Goal: Information Seeking & Learning: Learn about a topic

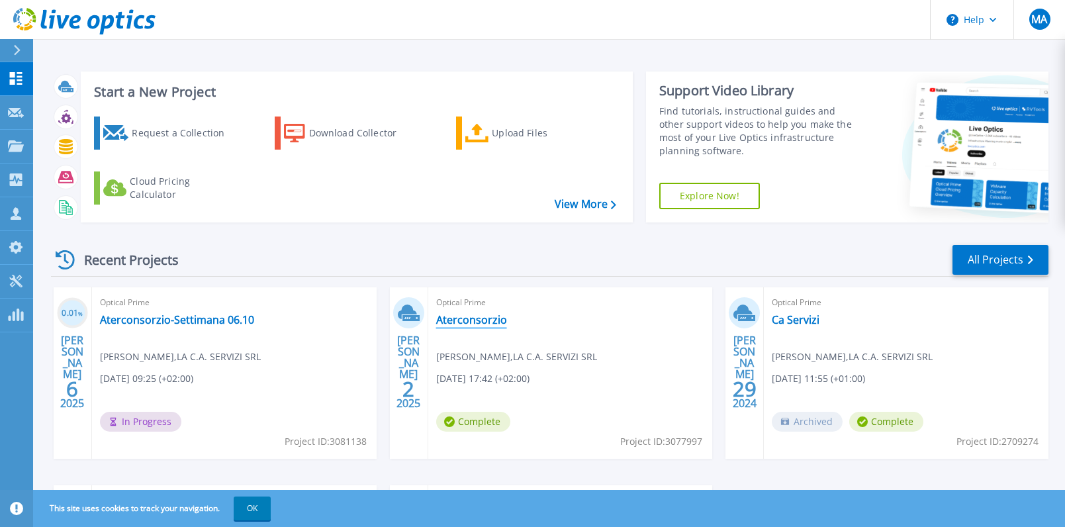
click at [462, 321] on link "Aterconsorzio" at bounding box center [471, 319] width 71 height 13
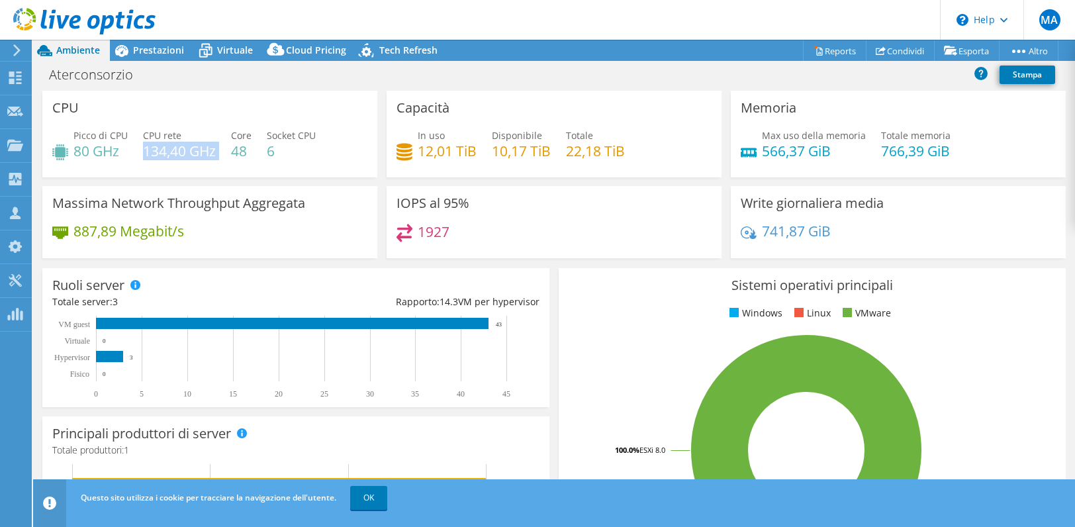
drag, startPoint x: 144, startPoint y: 151, endPoint x: 222, endPoint y: 160, distance: 79.3
click at [222, 160] on div "Picco di CPU 80 GHz CPU rete 134,40 GHz Core 48 Socket CPU 6" at bounding box center [209, 149] width 315 height 43
click at [148, 43] on div at bounding box center [78, 22] width 156 height 44
click at [156, 54] on span "Prestazioni" at bounding box center [158, 50] width 51 height 13
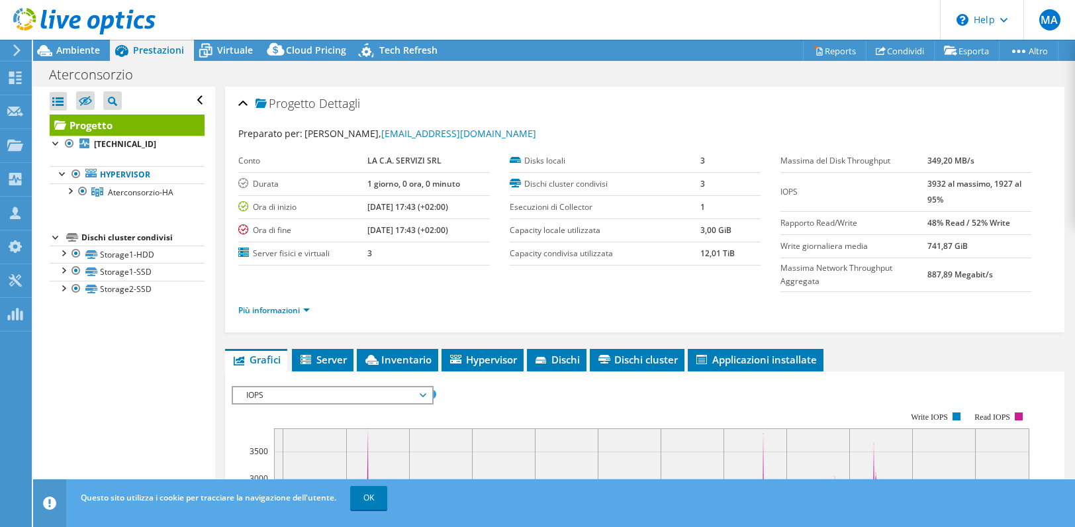
scroll to position [265, 0]
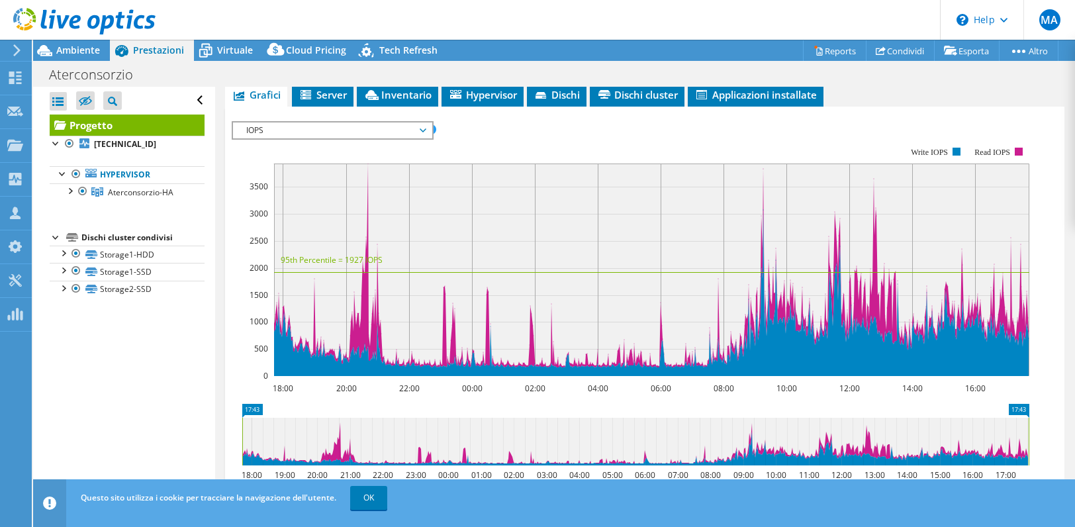
click at [296, 121] on div "IOPS IOPS Velocità massima del disco Dimensioni IO Latenza Profondità coda Perc…" at bounding box center [333, 130] width 202 height 19
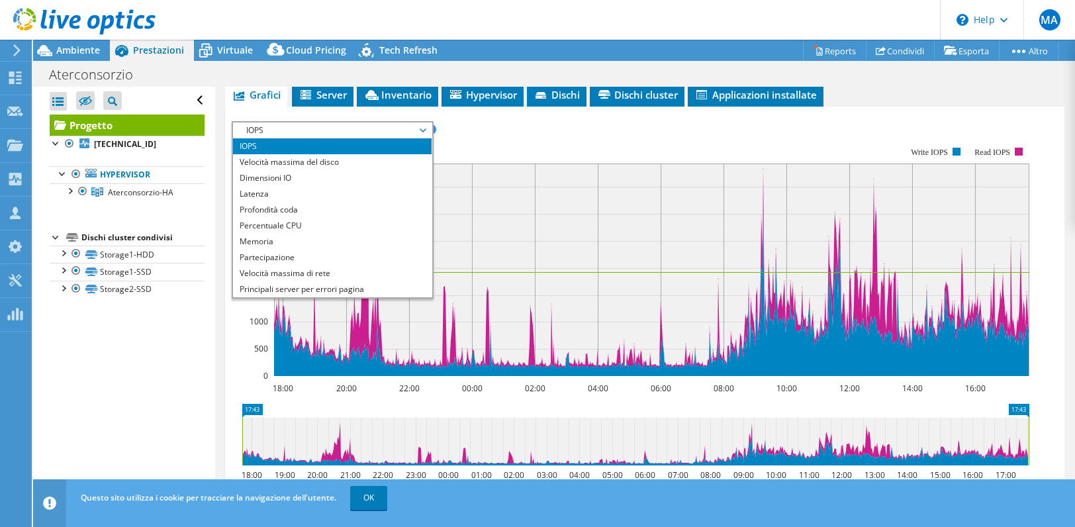
click at [304, 127] on span "IOPS" at bounding box center [332, 130] width 185 height 16
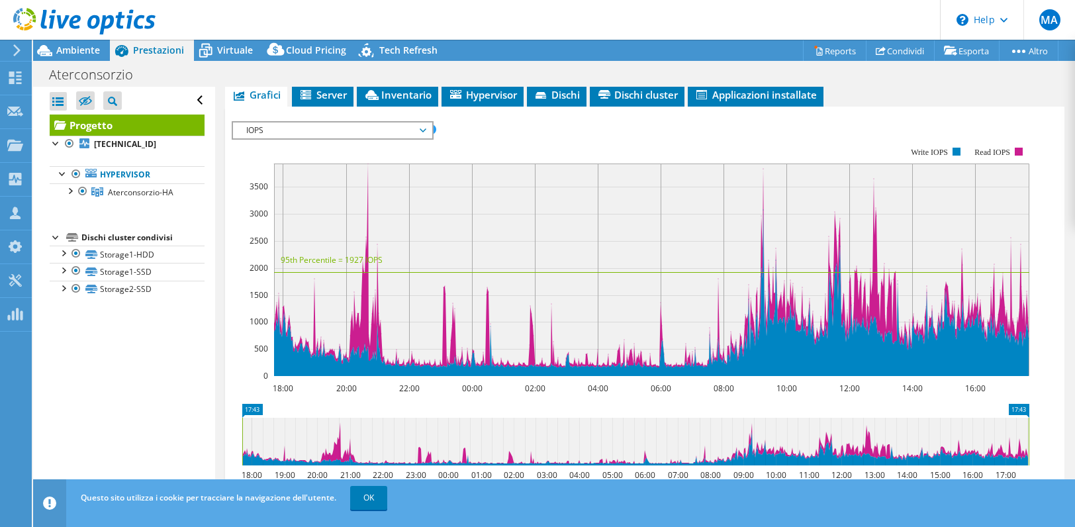
drag, startPoint x: 824, startPoint y: 242, endPoint x: 645, endPoint y: 260, distance: 180.3
click at [645, 260] on rect at bounding box center [652, 270] width 756 height 213
click at [398, 126] on span "IOPS" at bounding box center [332, 130] width 185 height 16
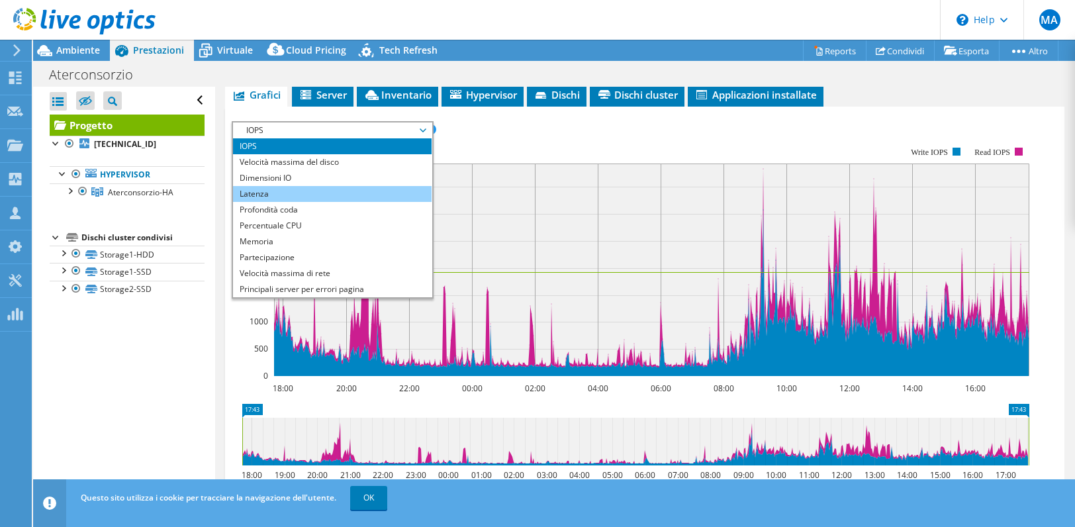
click at [310, 189] on li "Latenza" at bounding box center [332, 194] width 199 height 16
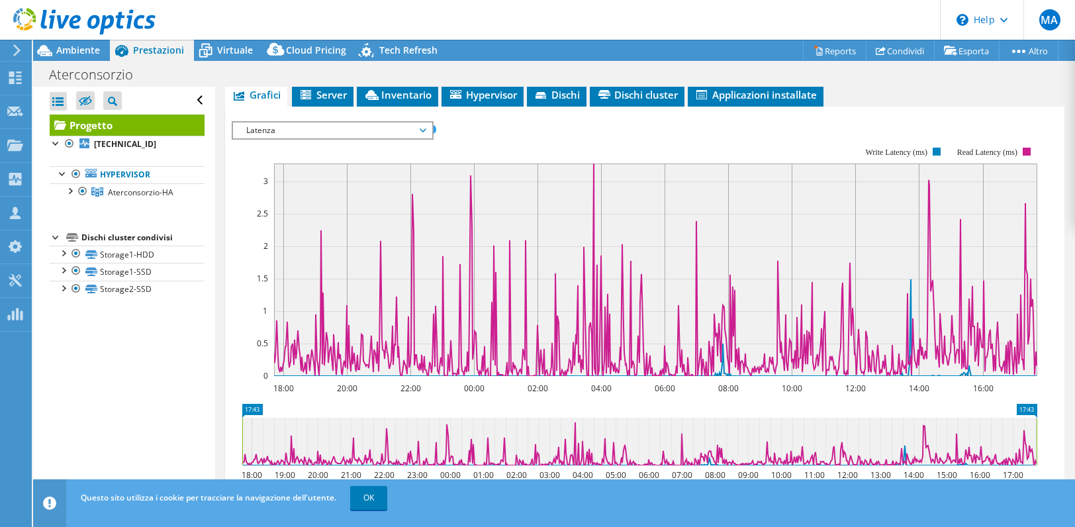
click at [320, 130] on span "Latenza" at bounding box center [332, 130] width 185 height 16
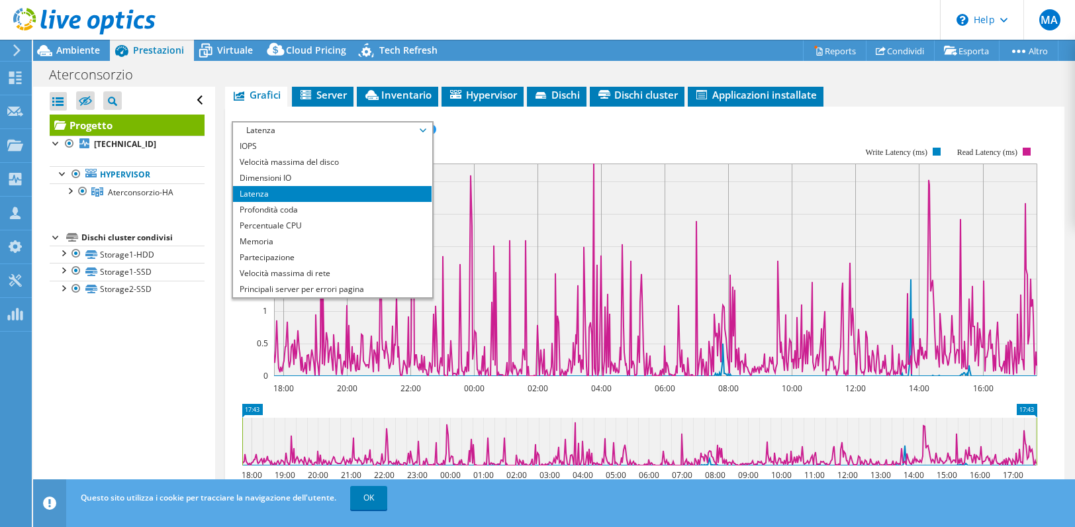
scroll to position [48, 0]
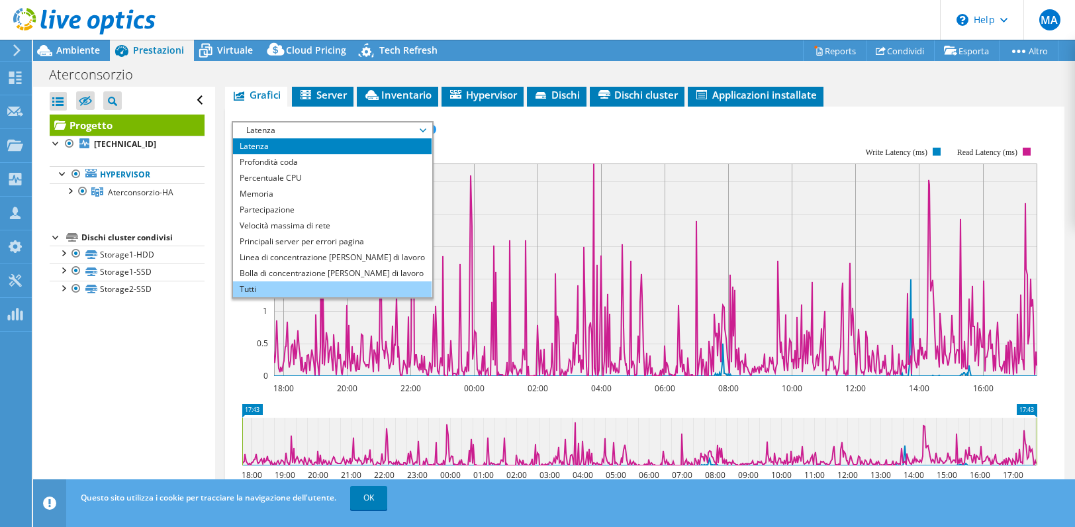
click at [295, 285] on li "Tutti" at bounding box center [332, 289] width 199 height 16
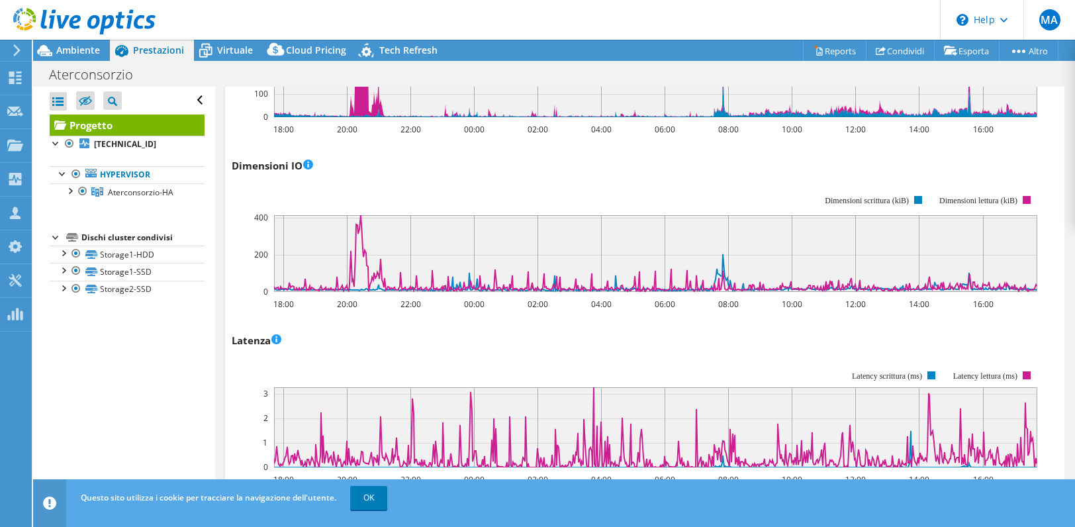
scroll to position [331, 0]
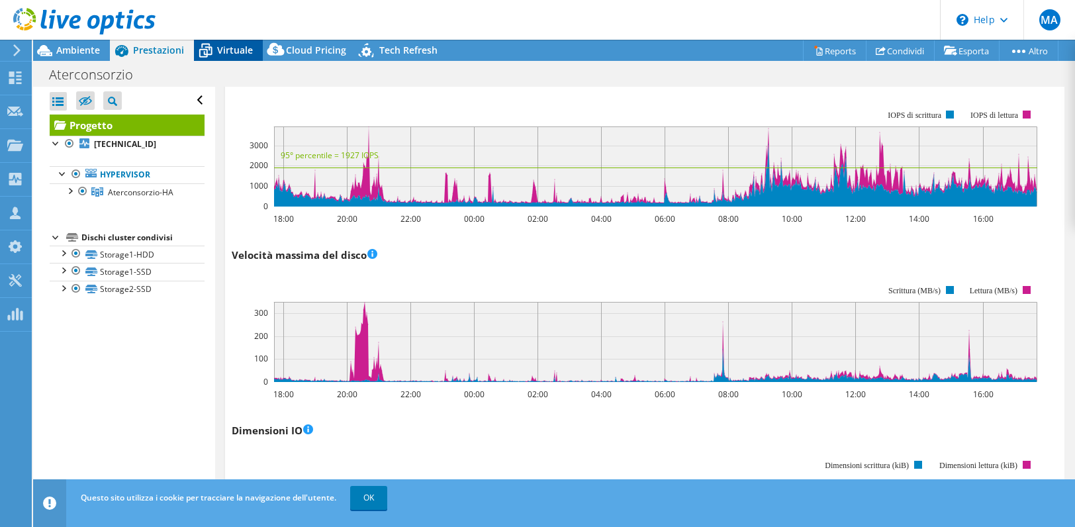
click at [233, 54] on span "Virtuale" at bounding box center [235, 50] width 36 height 13
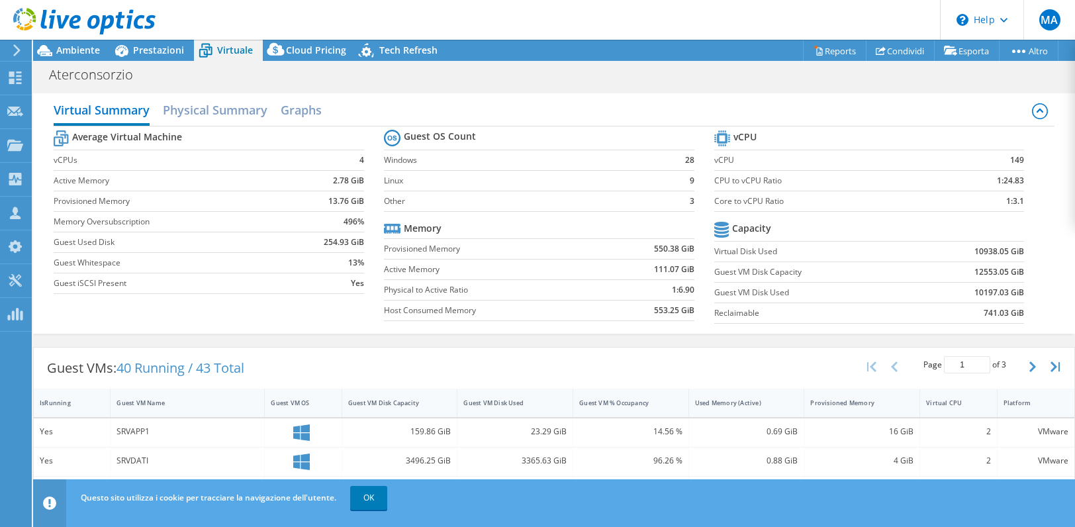
click at [11, 53] on div at bounding box center [14, 50] width 15 height 12
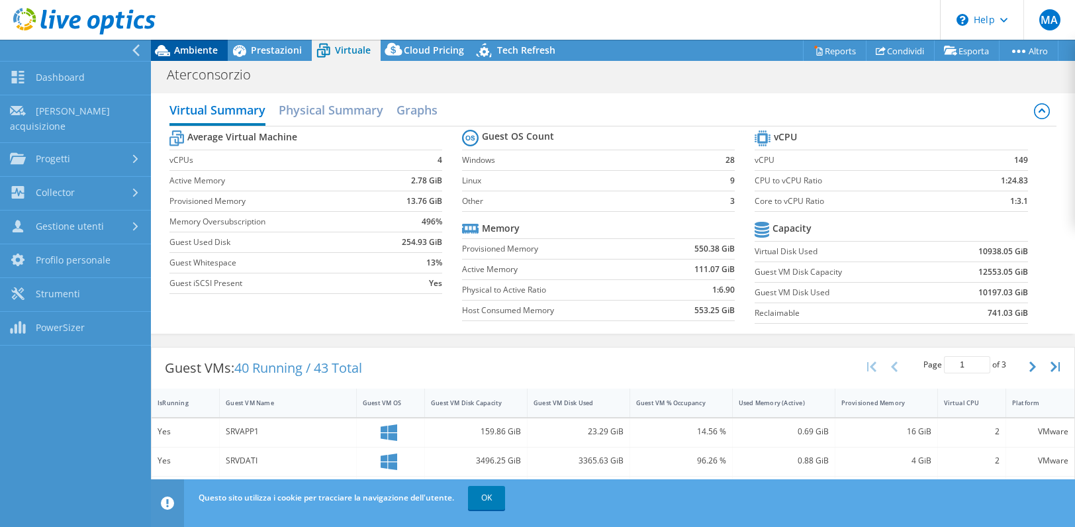
click at [207, 53] on span "Ambiente" at bounding box center [196, 50] width 44 height 13
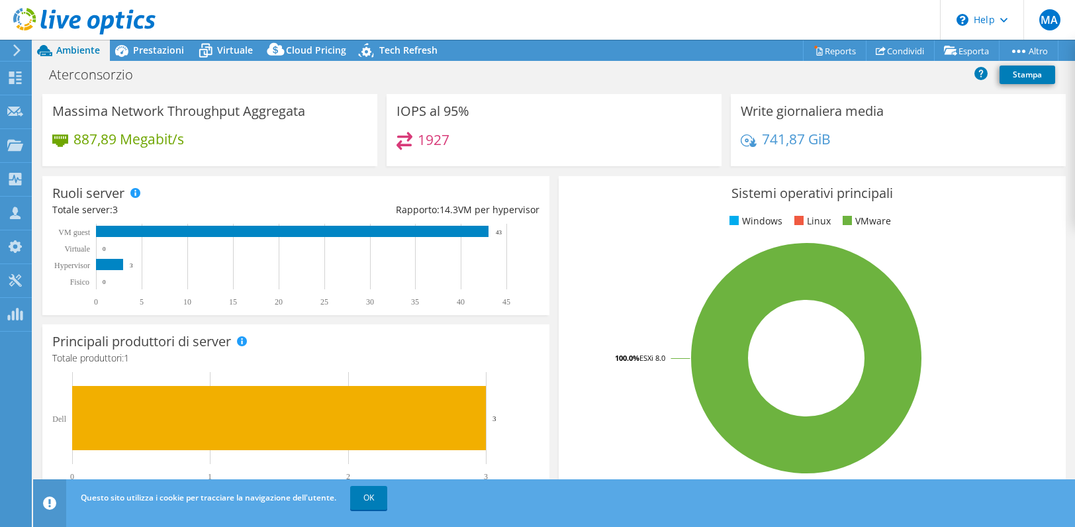
scroll to position [0, 0]
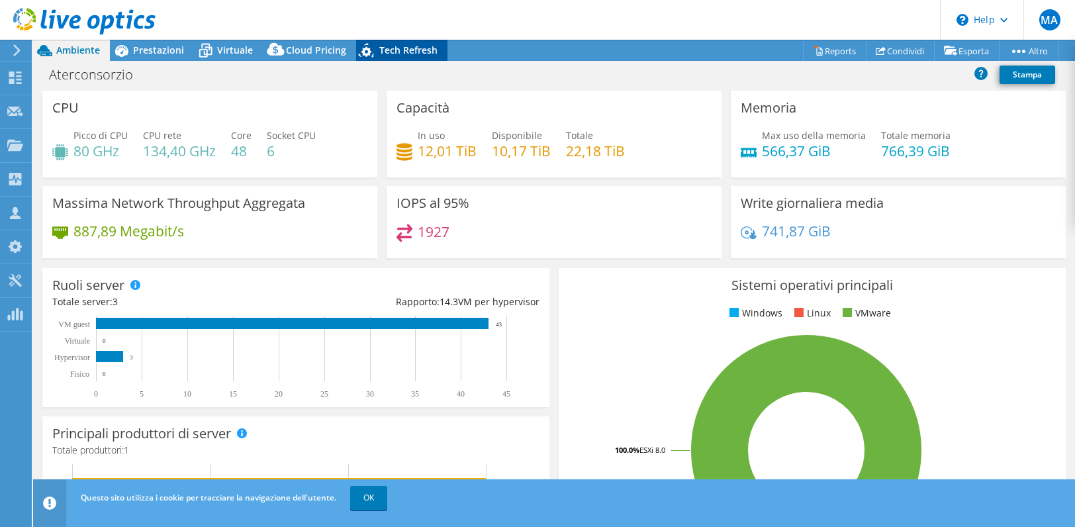
click at [390, 50] on span "Tech Refresh" at bounding box center [408, 50] width 58 height 13
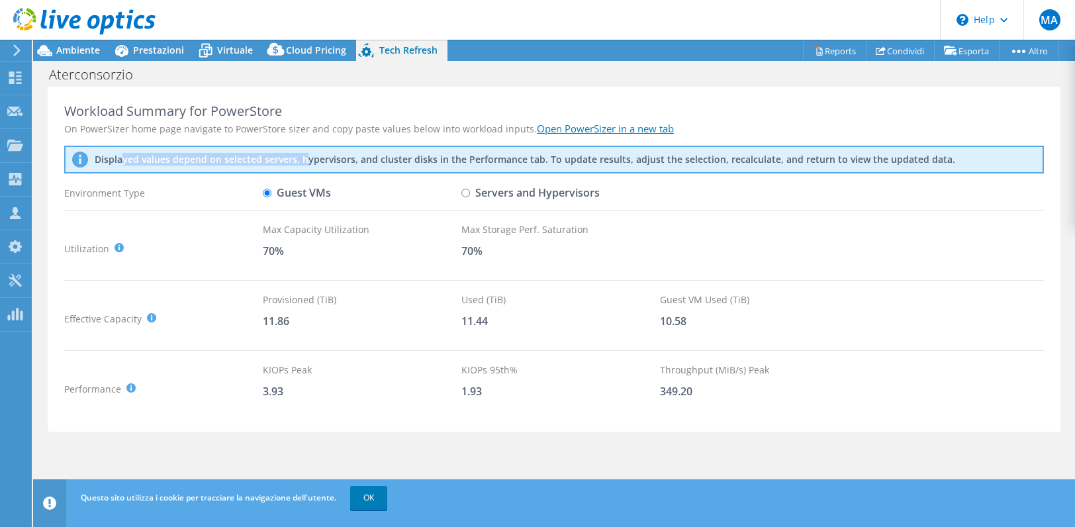
drag, startPoint x: 126, startPoint y: 158, endPoint x: 330, endPoint y: 141, distance: 204.6
click at [328, 141] on div "Workload Summary for PowerStore On PowerSizer home page navigate to PowerStore …" at bounding box center [554, 260] width 1013 height 346
click at [330, 141] on div "Workload Summary for PowerStore On PowerSizer home page navigate to PowerStore …" at bounding box center [554, 260] width 1013 height 346
click at [330, 52] on span "Cloud Pricing" at bounding box center [316, 50] width 60 height 13
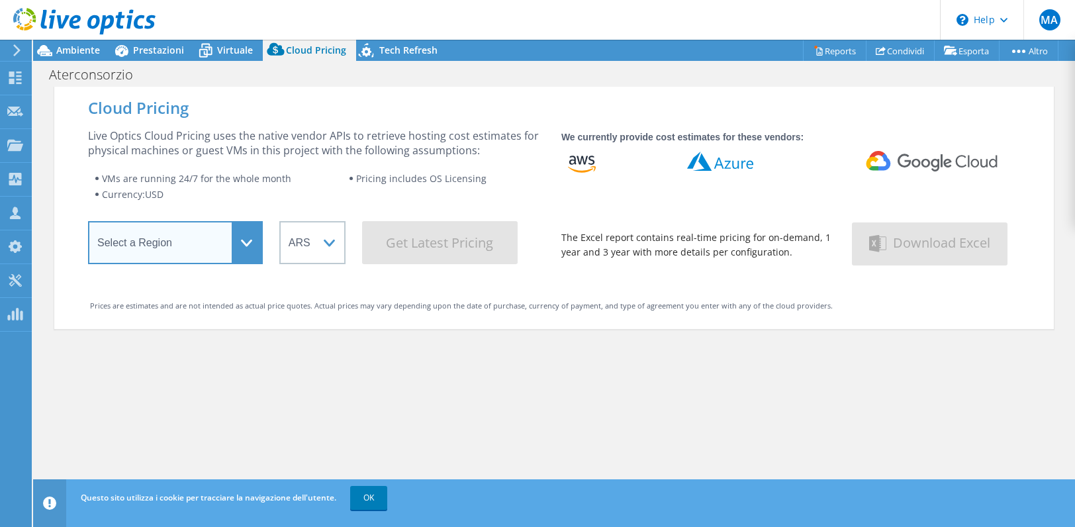
click at [227, 250] on select "Select a Region [GEOGRAPHIC_DATA] ([GEOGRAPHIC_DATA]) [GEOGRAPHIC_DATA] ([GEOGR…" at bounding box center [175, 242] width 175 height 43
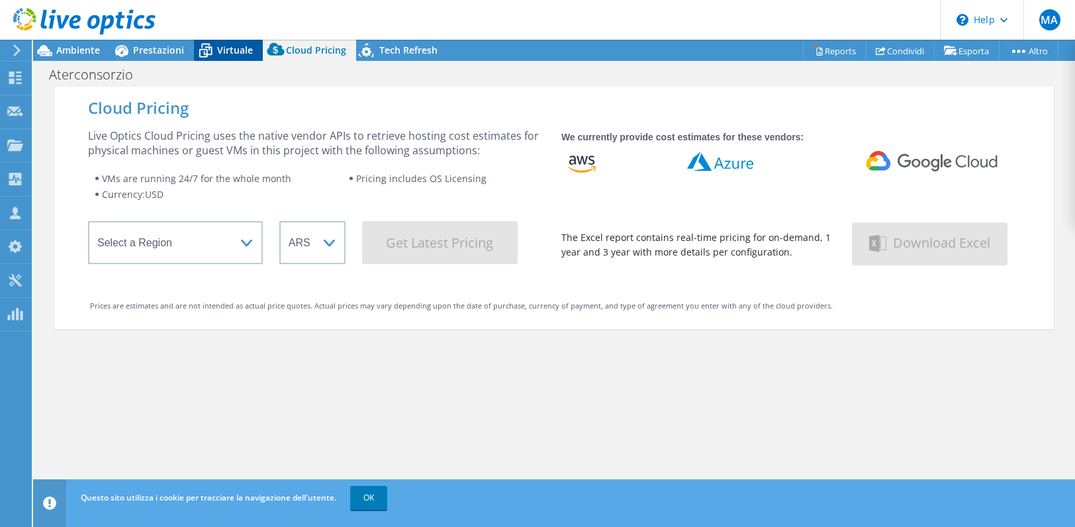
click at [219, 54] on span "Virtuale" at bounding box center [235, 50] width 36 height 13
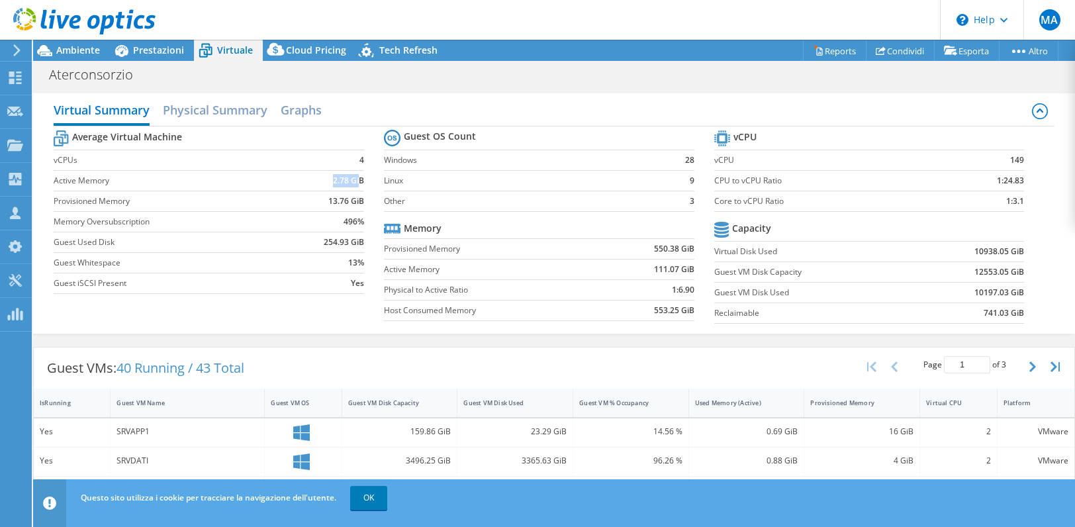
drag, startPoint x: 330, startPoint y: 180, endPoint x: 358, endPoint y: 183, distance: 27.3
click at [358, 183] on b "2.78 GiB" at bounding box center [348, 180] width 31 height 13
drag, startPoint x: 322, startPoint y: 203, endPoint x: 354, endPoint y: 201, distance: 31.8
click at [354, 201] on td "13.76 GiB" at bounding box center [327, 201] width 74 height 21
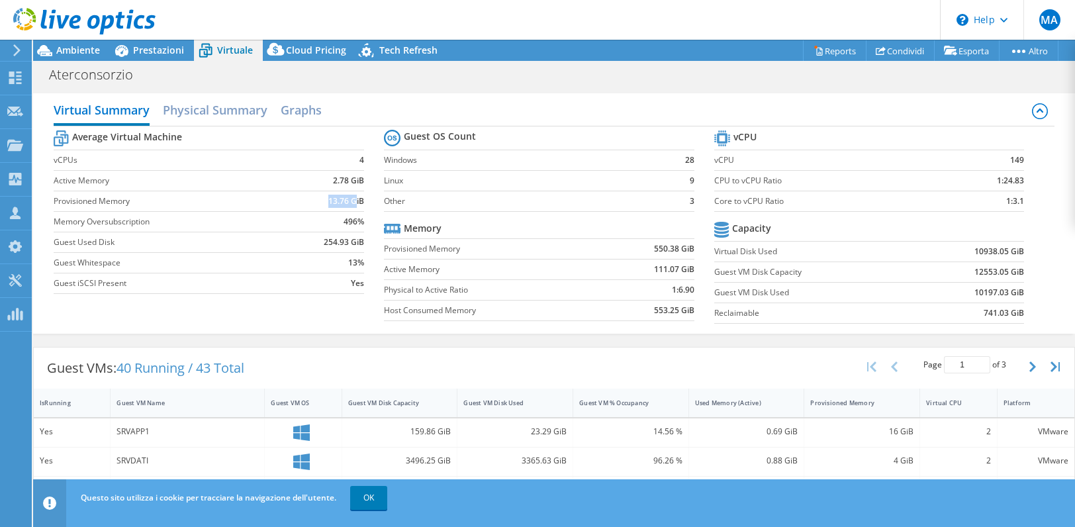
click at [354, 201] on b "13.76 GiB" at bounding box center [346, 201] width 36 height 13
click at [168, 52] on span "Prestazioni" at bounding box center [158, 50] width 51 height 13
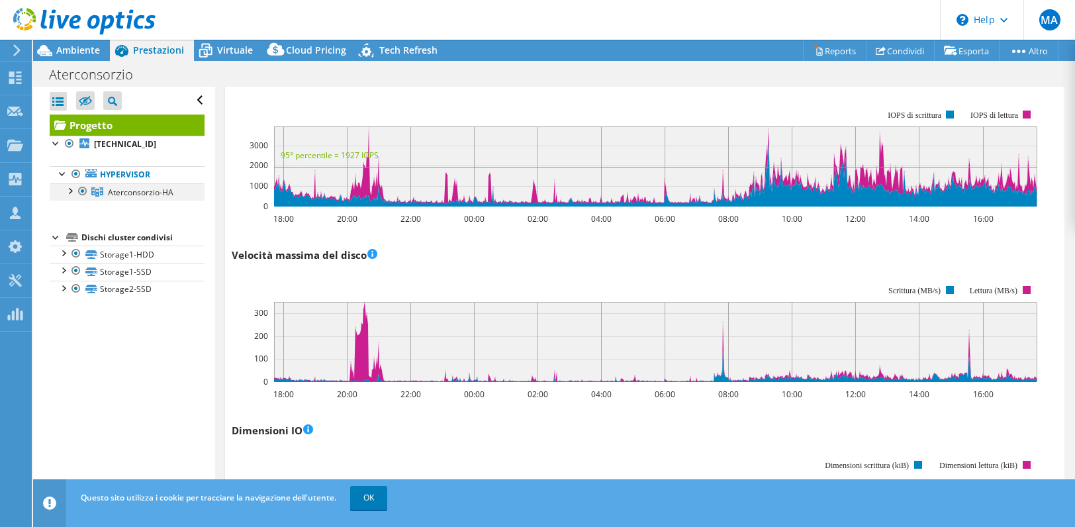
click at [68, 189] on div at bounding box center [69, 189] width 13 height 13
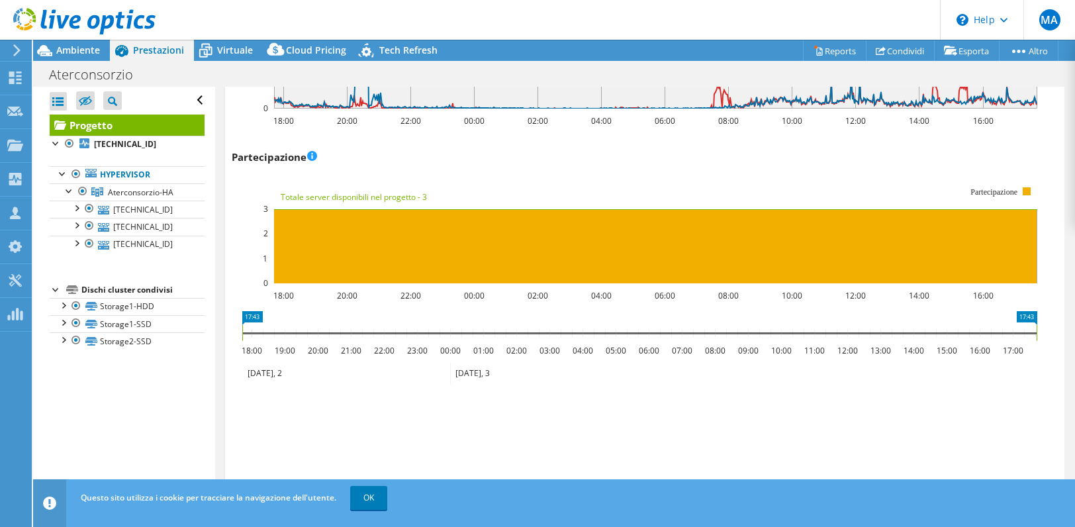
scroll to position [1726, 0]
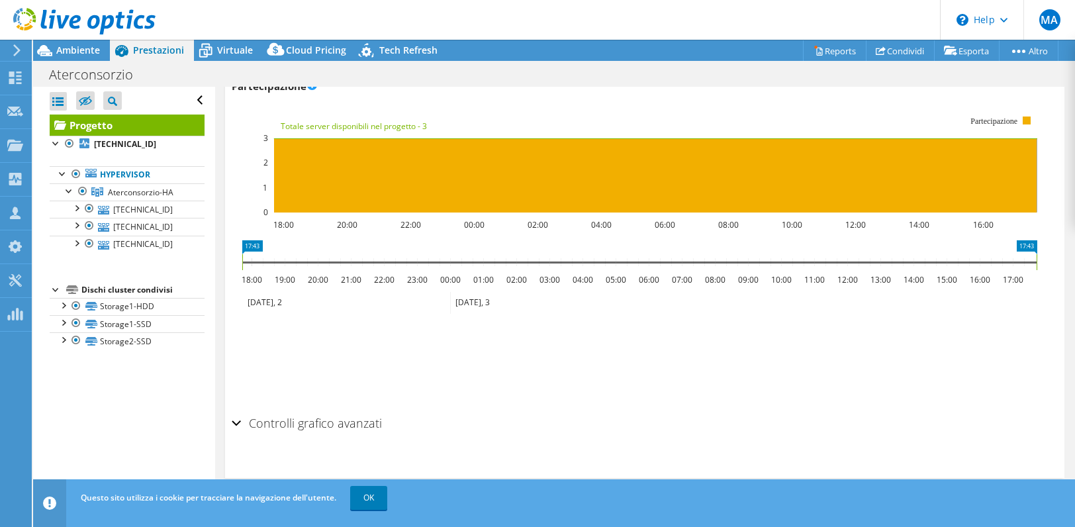
click at [243, 420] on h2 "Controlli grafico avanzati" at bounding box center [307, 423] width 150 height 26
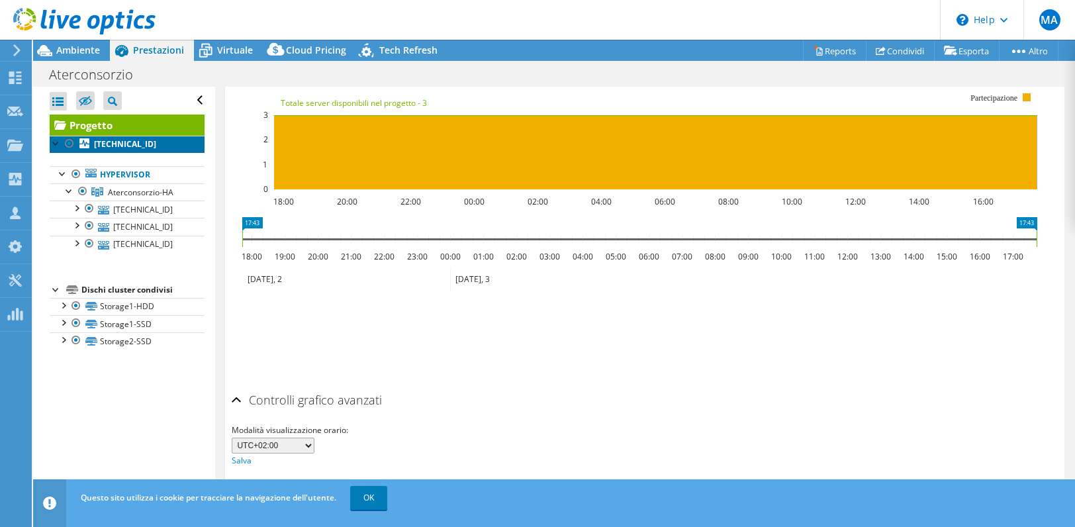
click at [130, 143] on b "[TECHNICAL_ID]" at bounding box center [125, 143] width 62 height 11
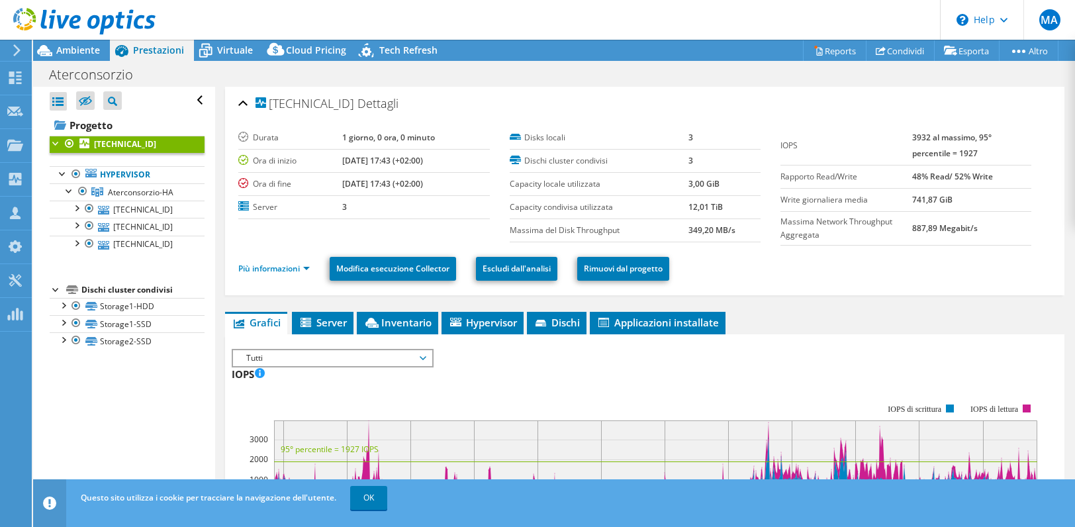
scroll to position [132, 0]
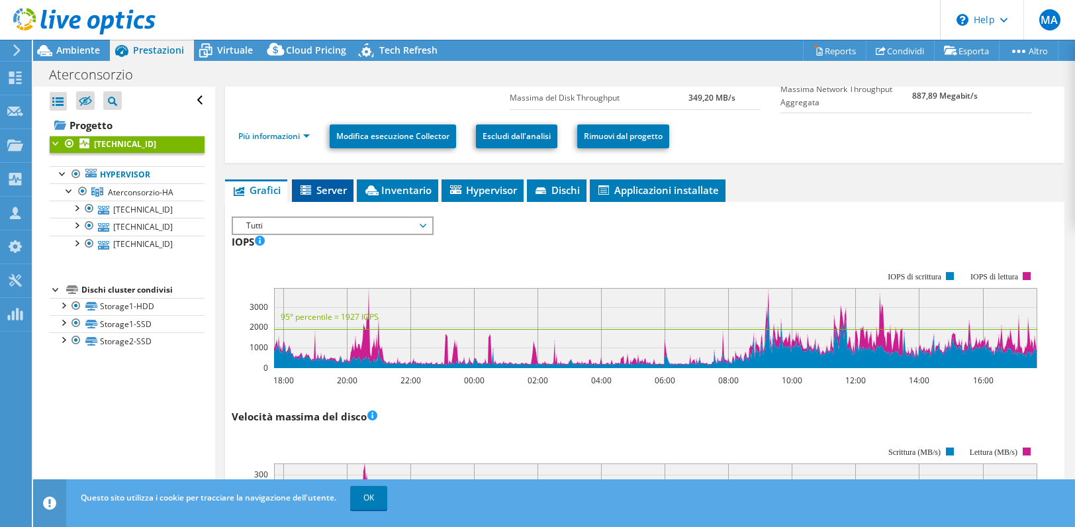
click at [328, 195] on span "Server" at bounding box center [323, 189] width 48 height 13
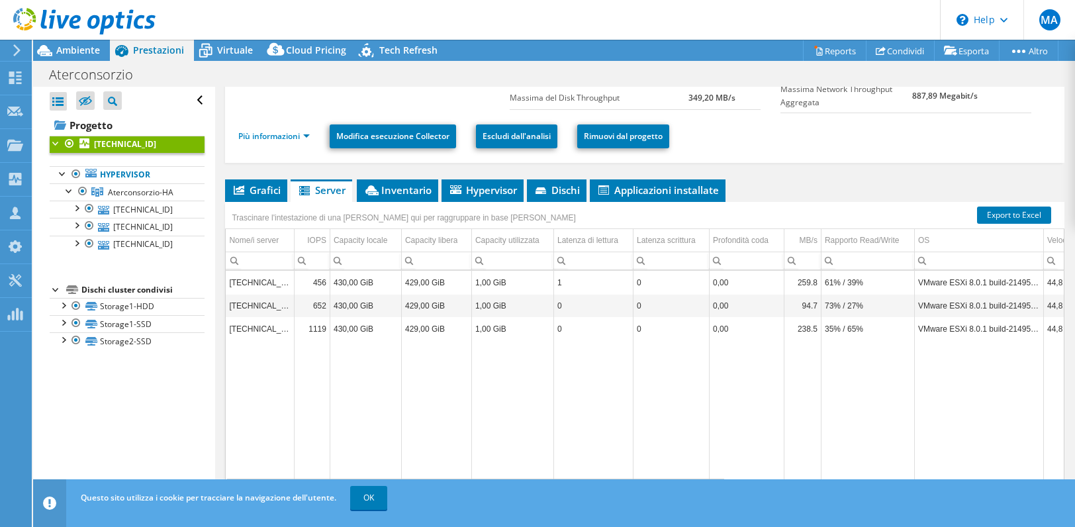
click at [263, 323] on td "[TECHNICAL_ID]" at bounding box center [260, 328] width 68 height 23
click at [393, 195] on span "Inventario" at bounding box center [398, 189] width 68 height 13
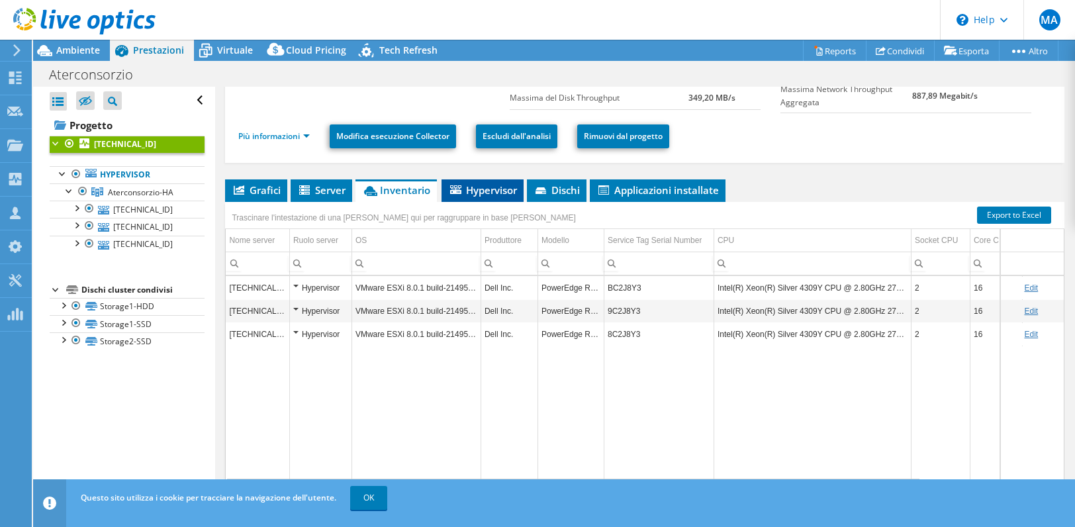
click at [496, 193] on span "Hypervisor" at bounding box center [482, 189] width 69 height 13
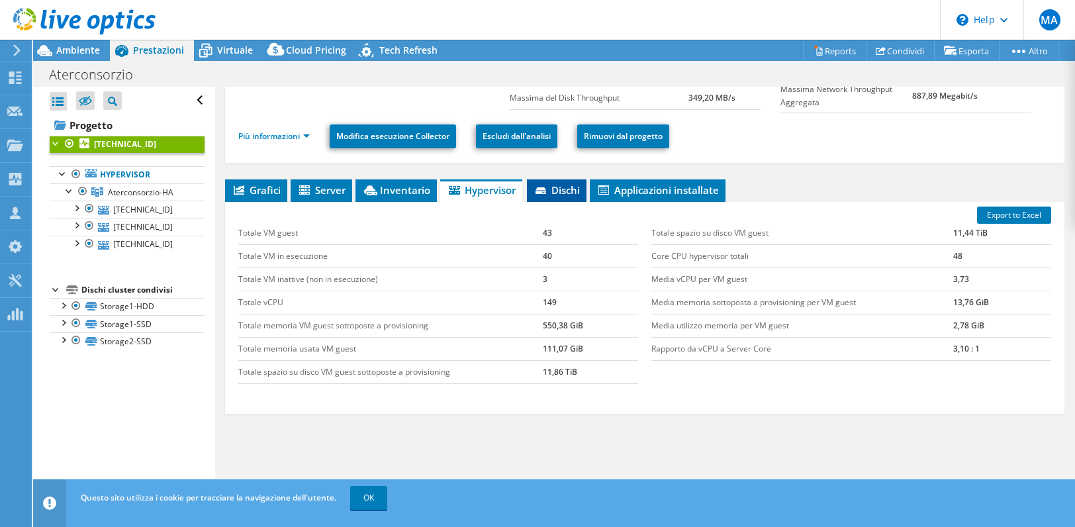
click at [563, 195] on span "Dischi" at bounding box center [557, 189] width 46 height 13
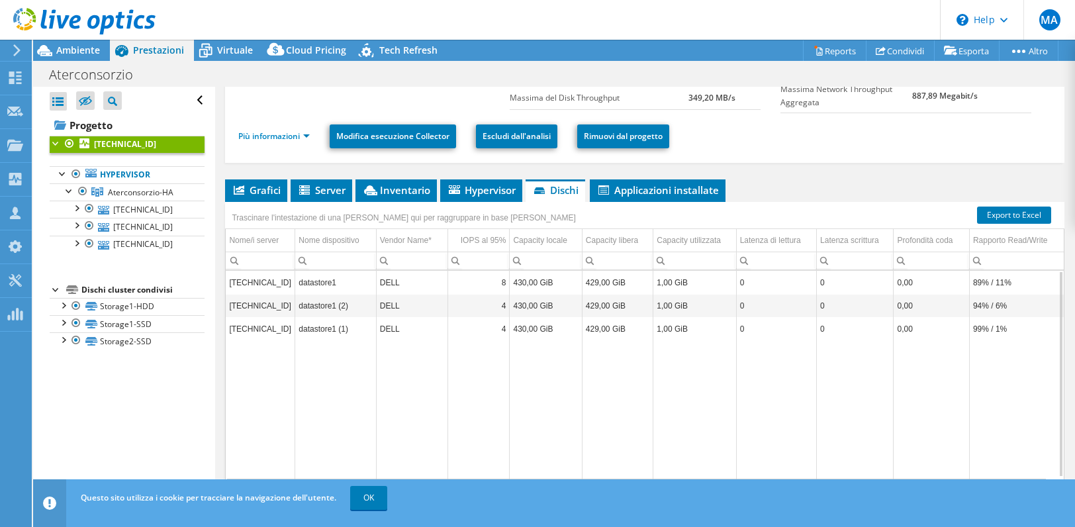
click at [256, 330] on td "[TECHNICAL_ID]" at bounding box center [260, 328] width 69 height 23
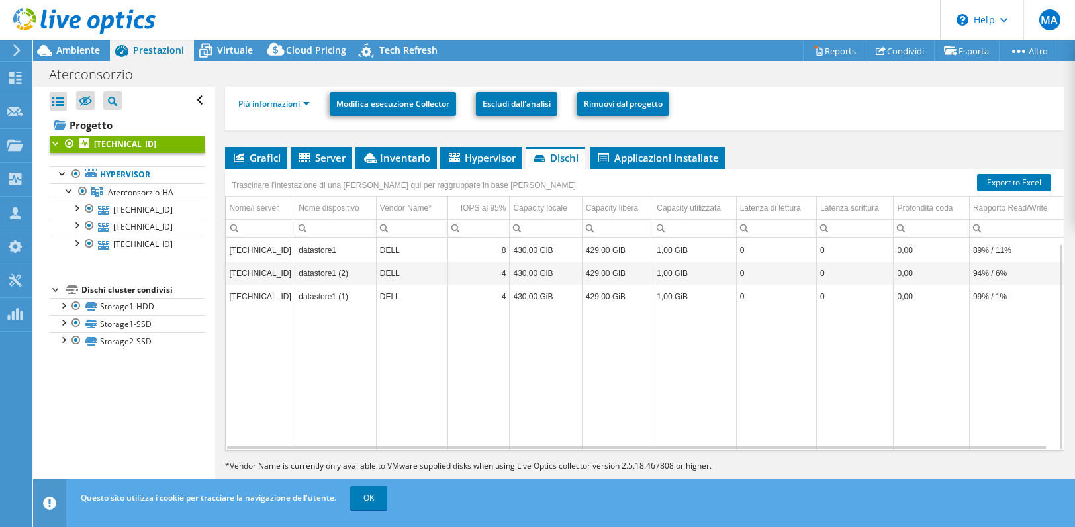
scroll to position [5, 0]
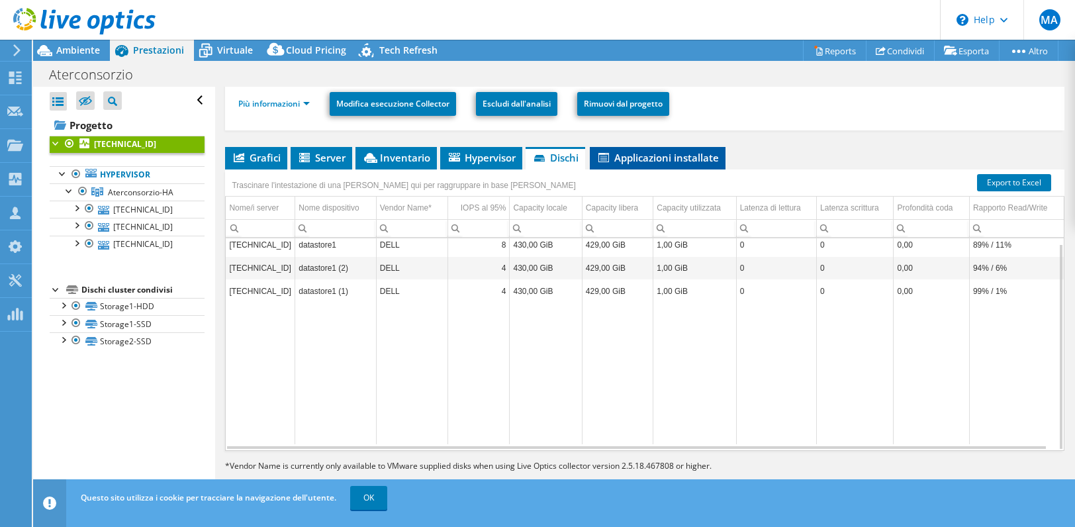
click at [659, 158] on span "Applicazioni installate" at bounding box center [658, 157] width 122 height 13
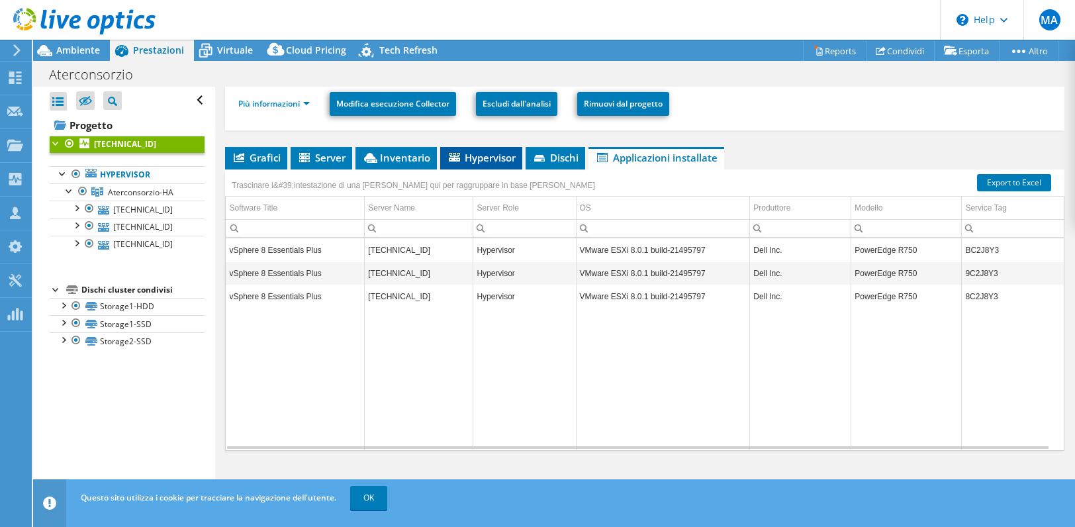
click at [467, 160] on span "Hypervisor" at bounding box center [481, 157] width 69 height 13
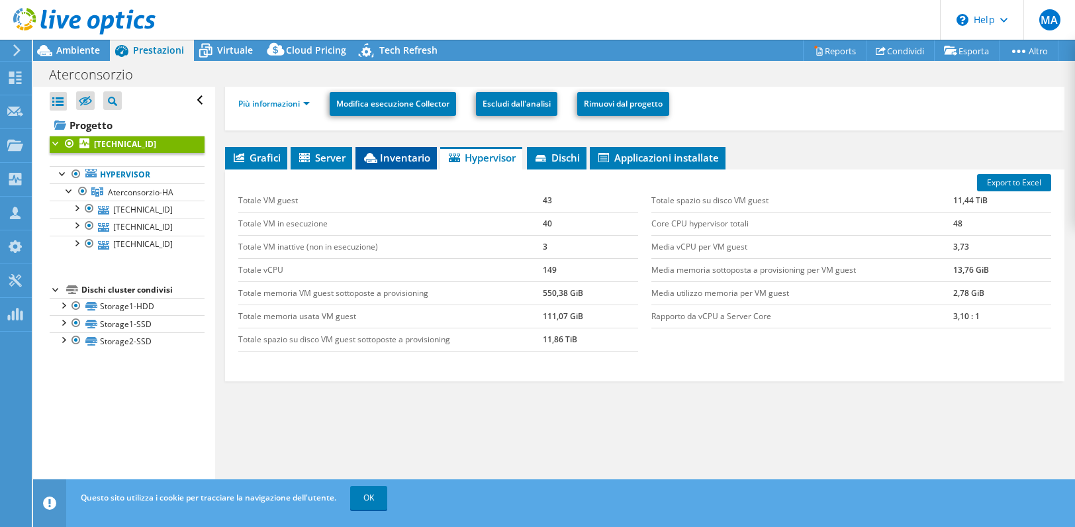
click at [387, 157] on span "Inventario" at bounding box center [396, 157] width 68 height 13
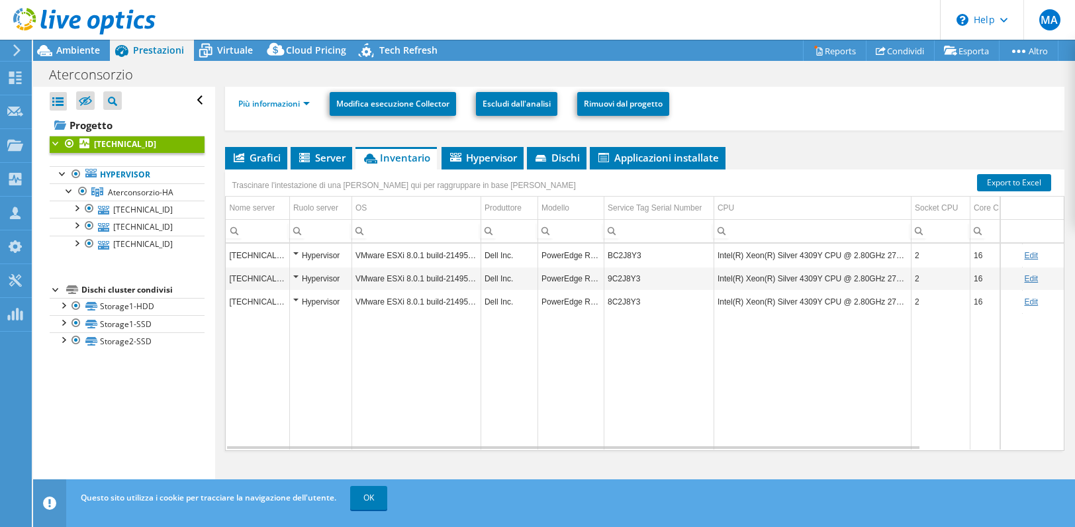
click at [300, 258] on div "Hypervisor" at bounding box center [320, 256] width 55 height 16
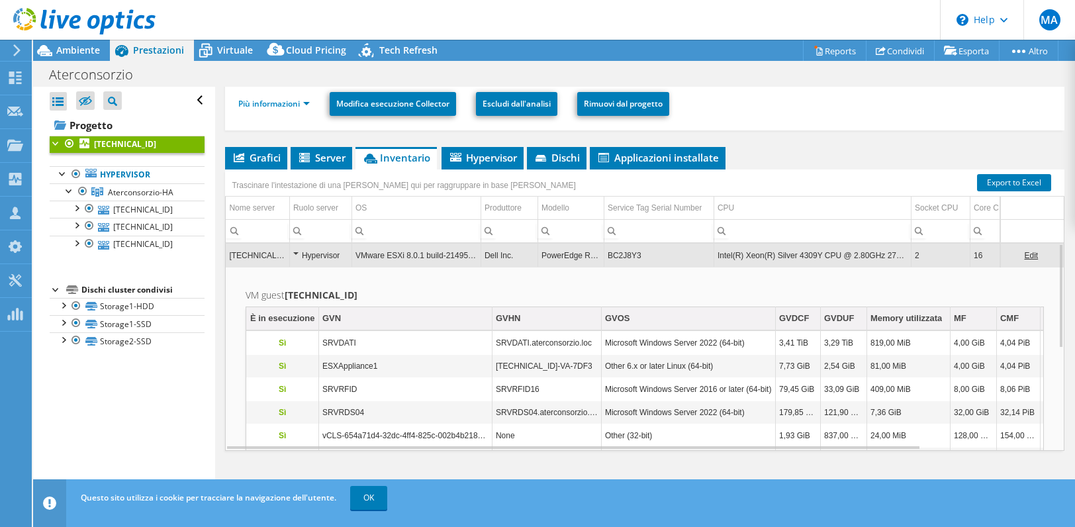
click at [299, 258] on div "Hypervisor" at bounding box center [320, 256] width 55 height 16
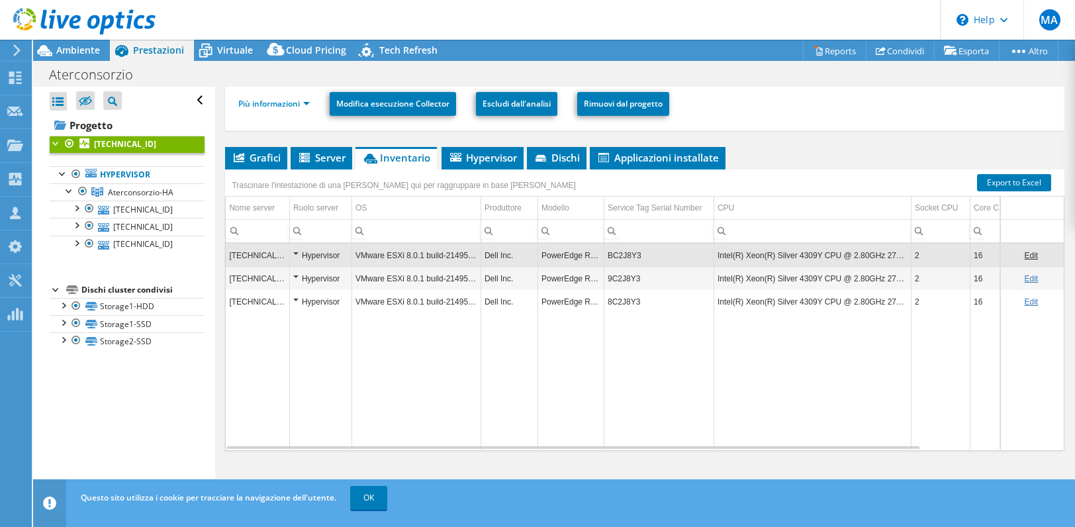
click at [299, 258] on div "Hypervisor" at bounding box center [320, 256] width 55 height 16
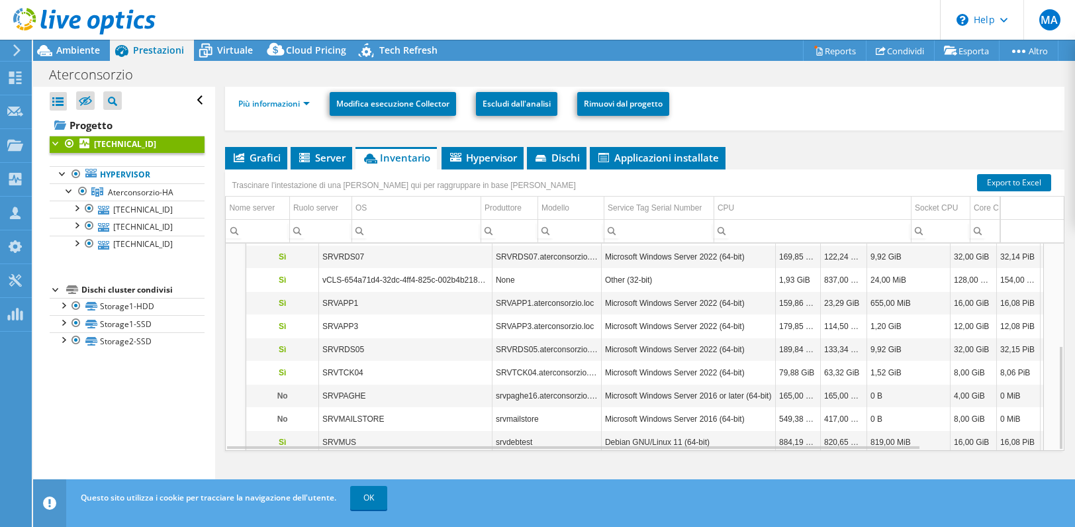
scroll to position [0, 0]
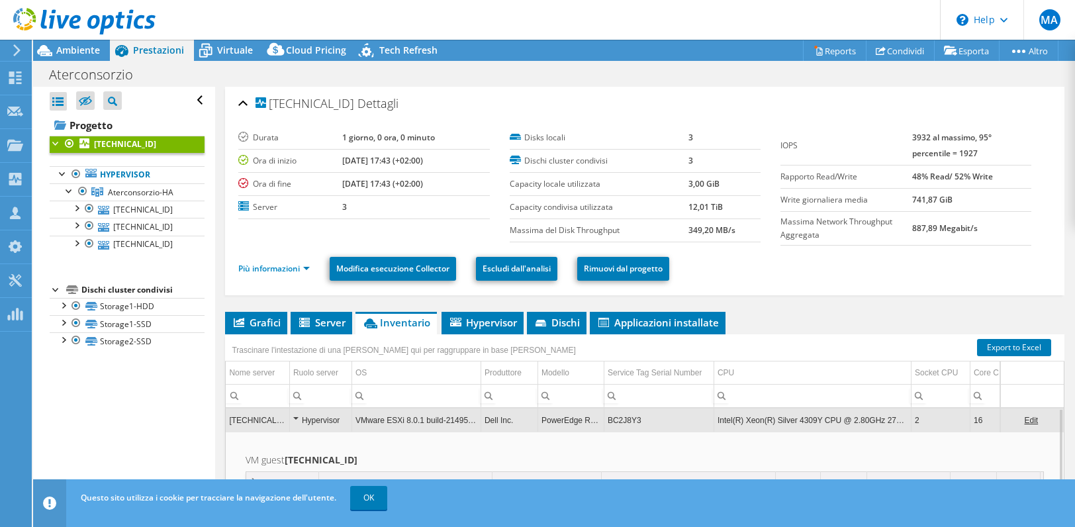
click at [315, 426] on div "Hypervisor" at bounding box center [320, 421] width 55 height 16
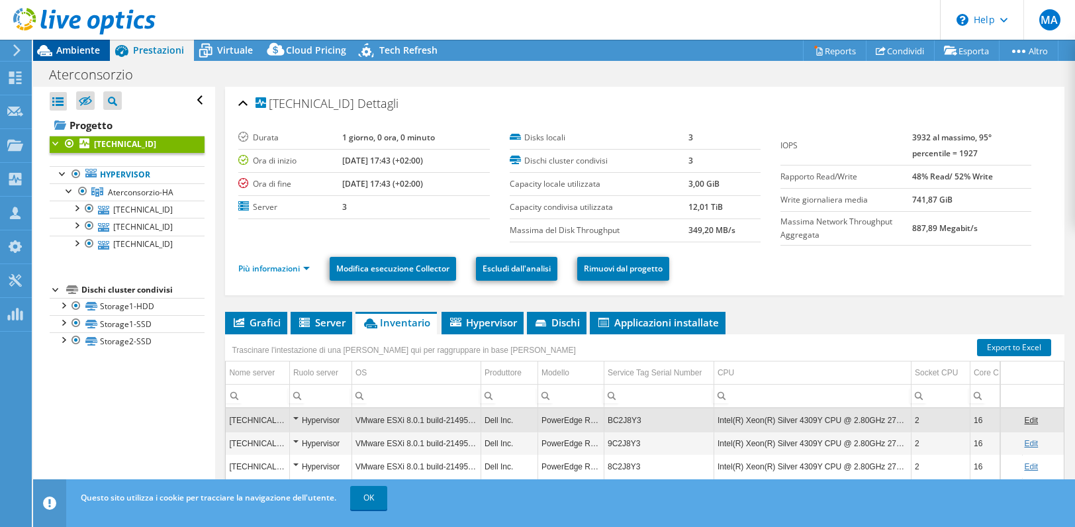
click at [91, 59] on div "Ambiente" at bounding box center [71, 50] width 77 height 21
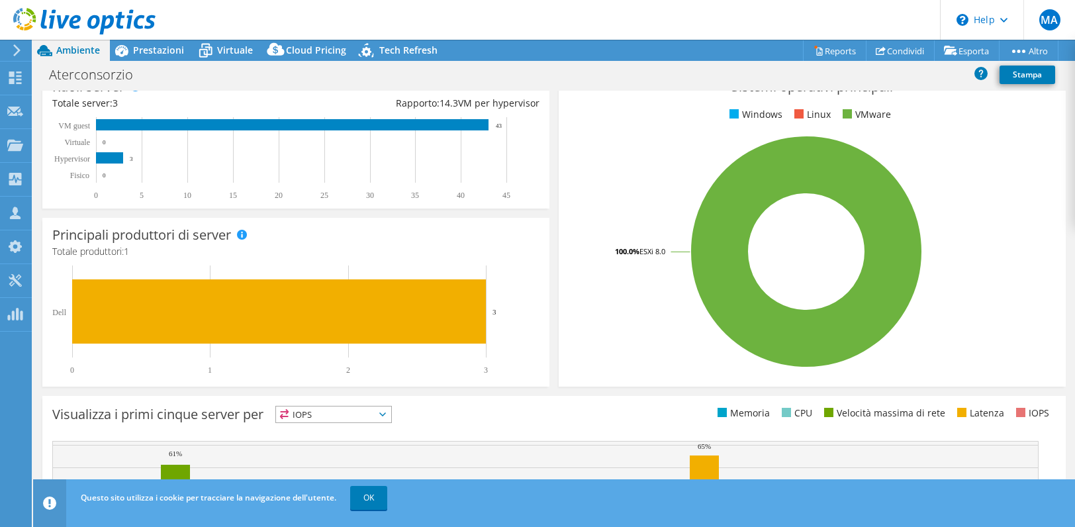
scroll to position [357, 0]
